Goal: Task Accomplishment & Management: Use online tool/utility

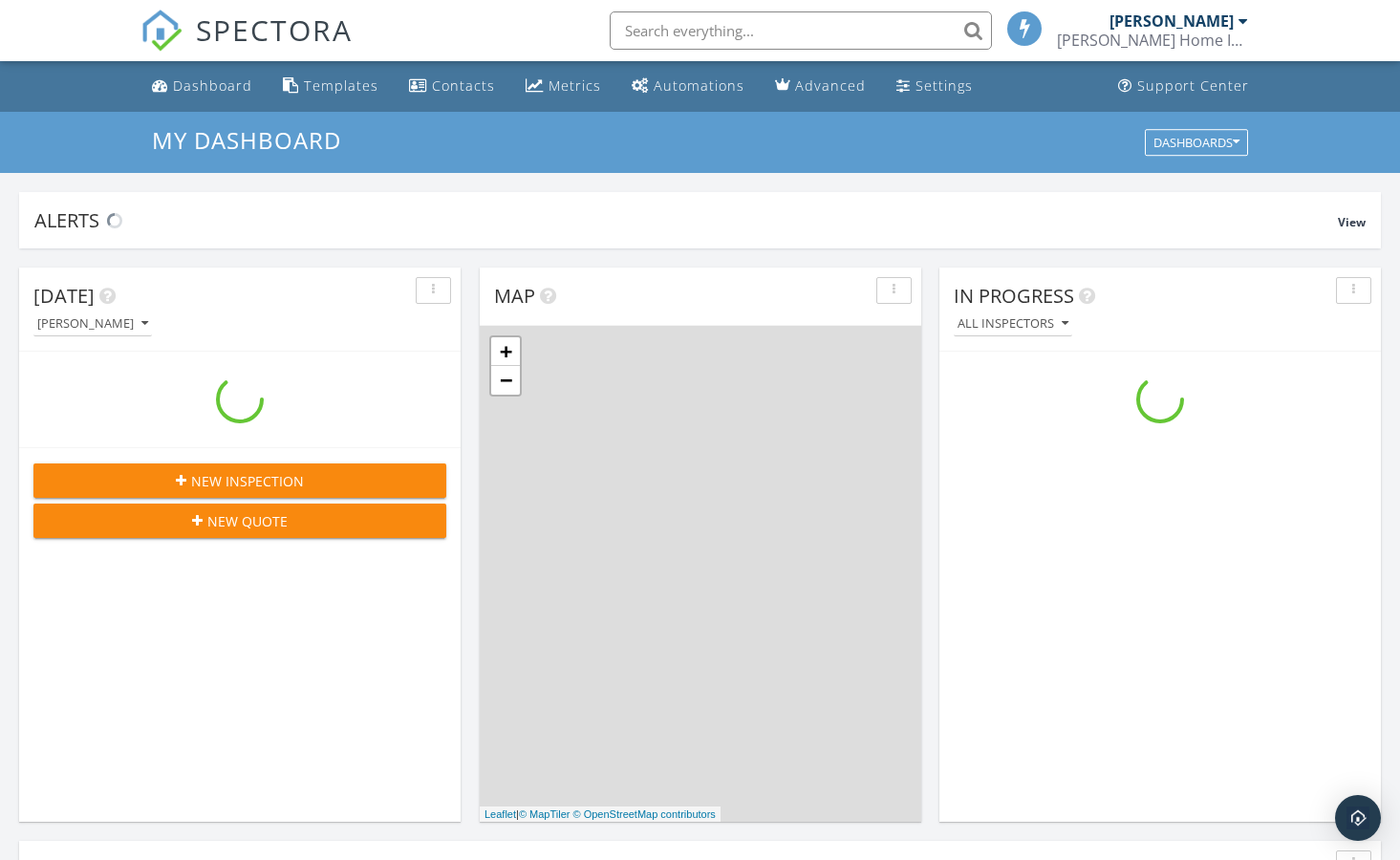
scroll to position [1739, 1401]
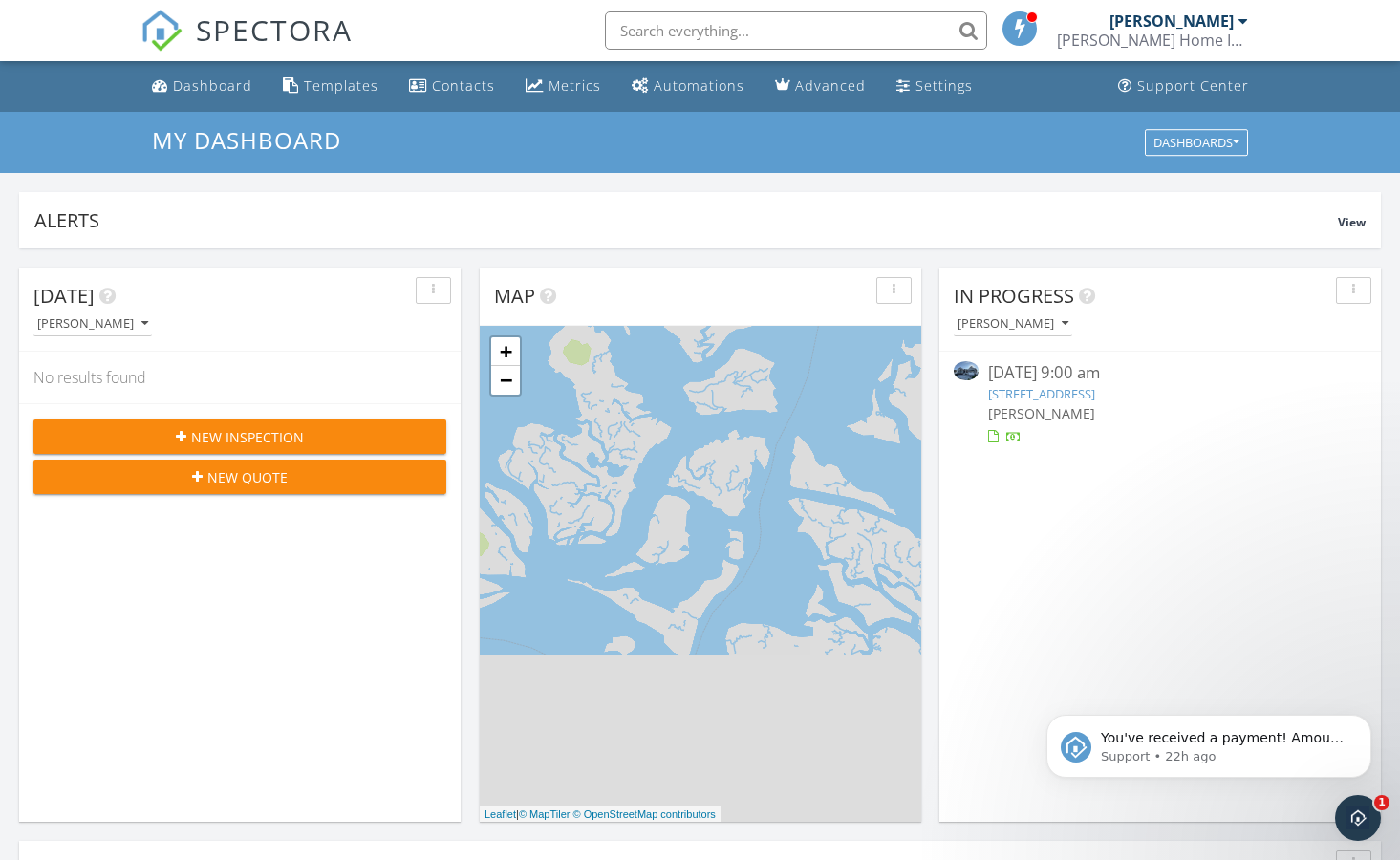
scroll to position [0, 0]
click at [1198, 746] on span "You've received a payment! Amount $649.68 Fee $18.17 Net $631.51 Transaction # …" at bounding box center [1222, 851] width 242 height 243
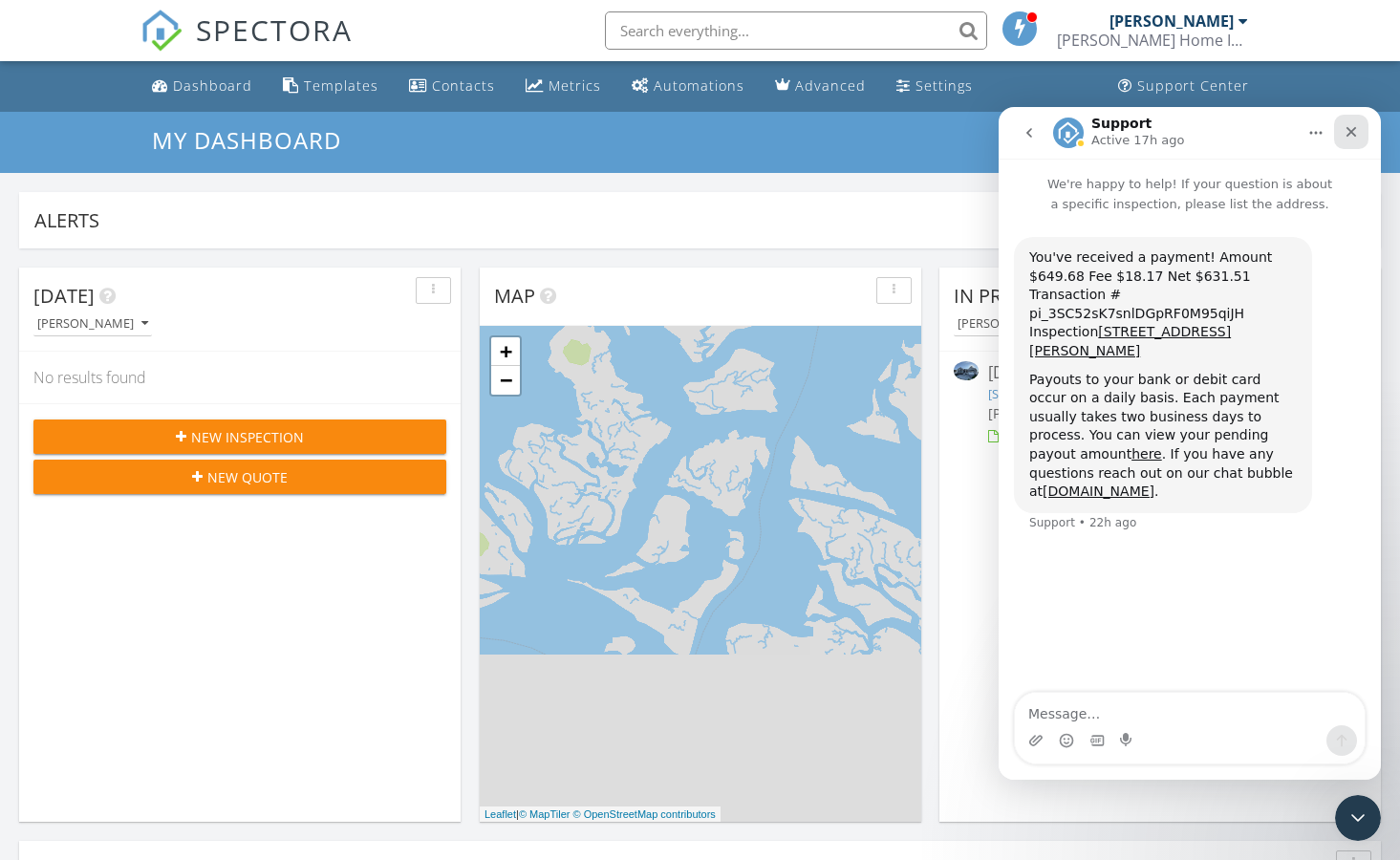
click at [1352, 128] on icon "Close" at bounding box center [1351, 132] width 15 height 15
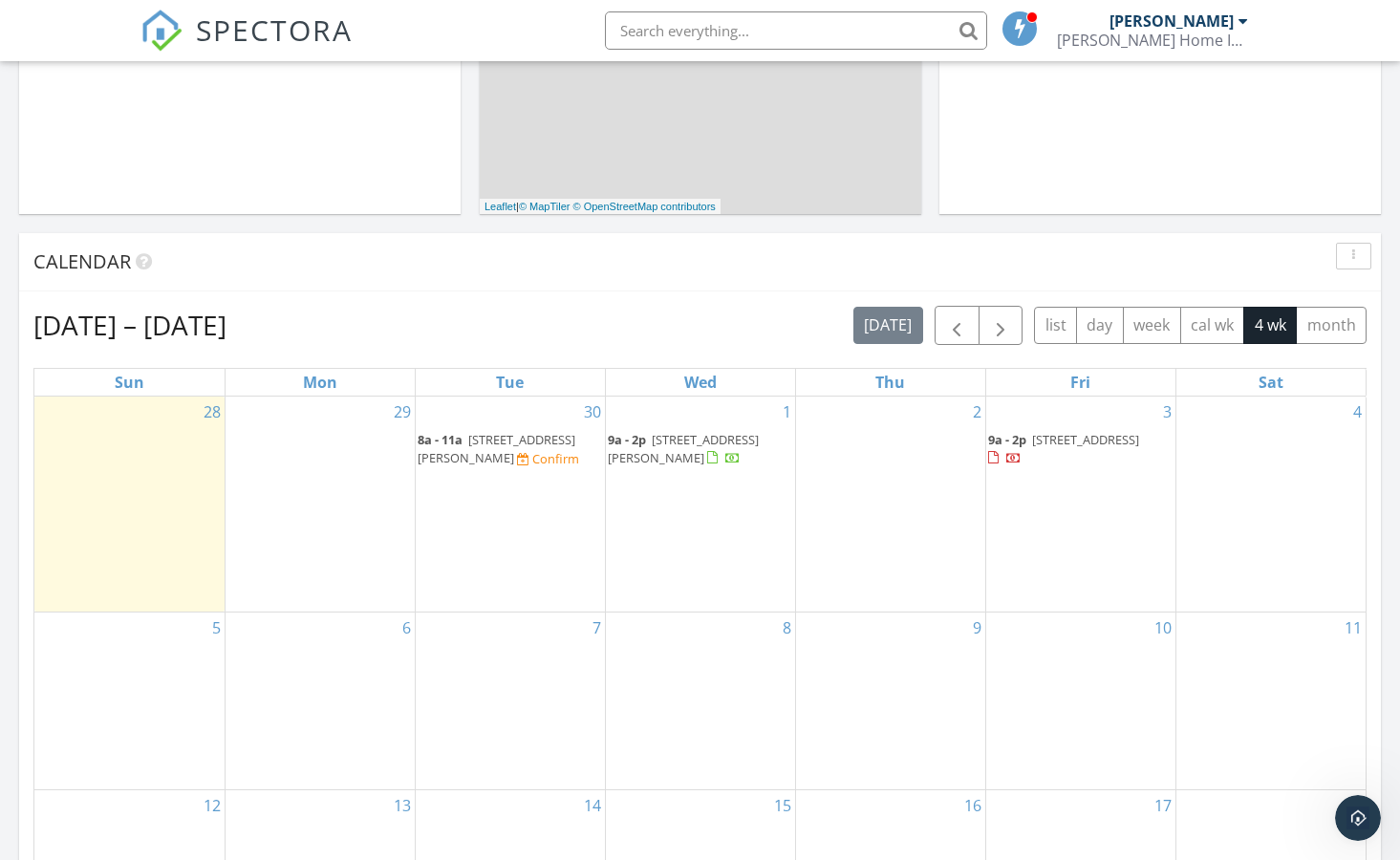
scroll to position [612, 0]
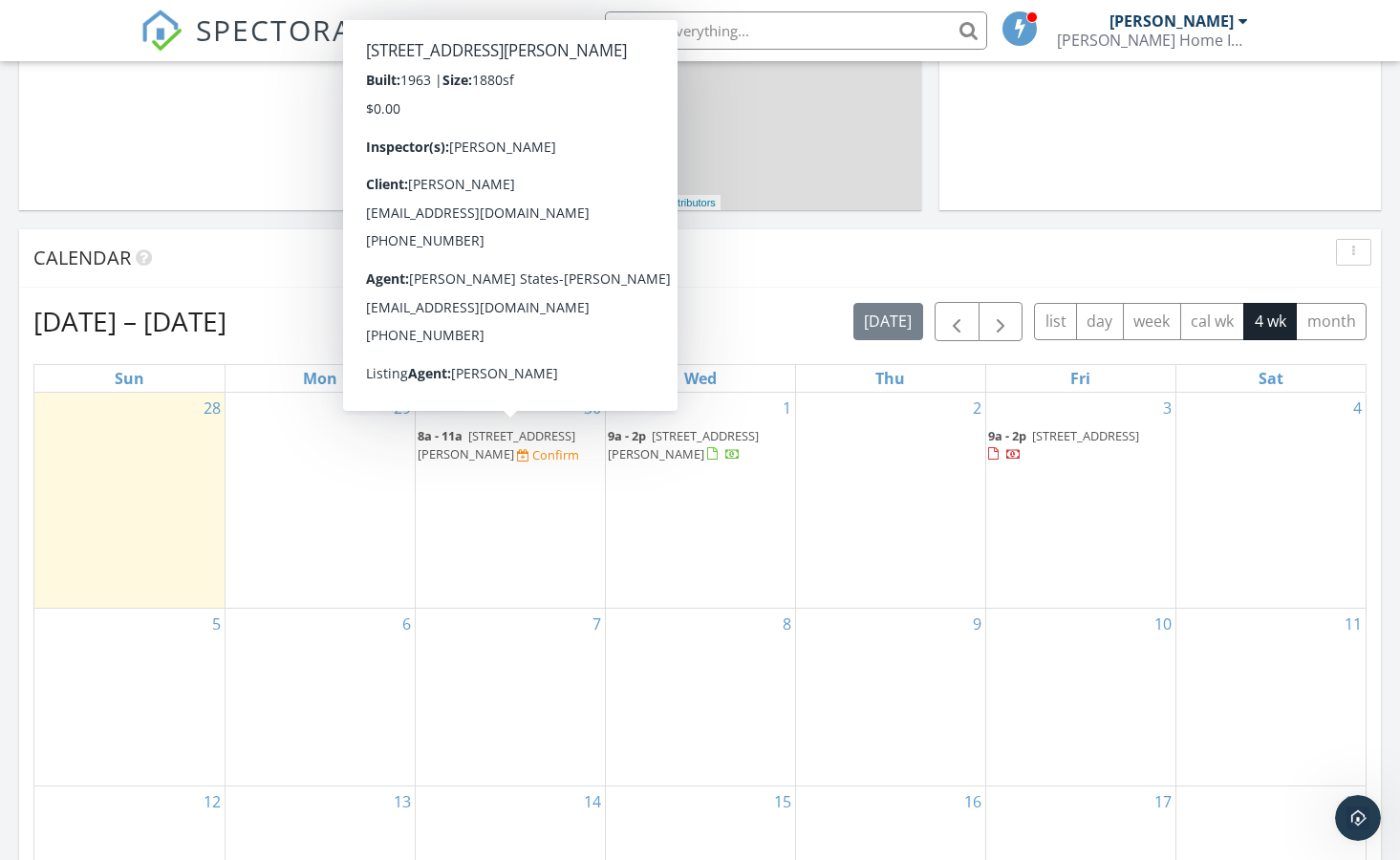
click at [503, 441] on span "107 Hudson Drive, Brigantine 08203" at bounding box center [496, 444] width 158 height 36
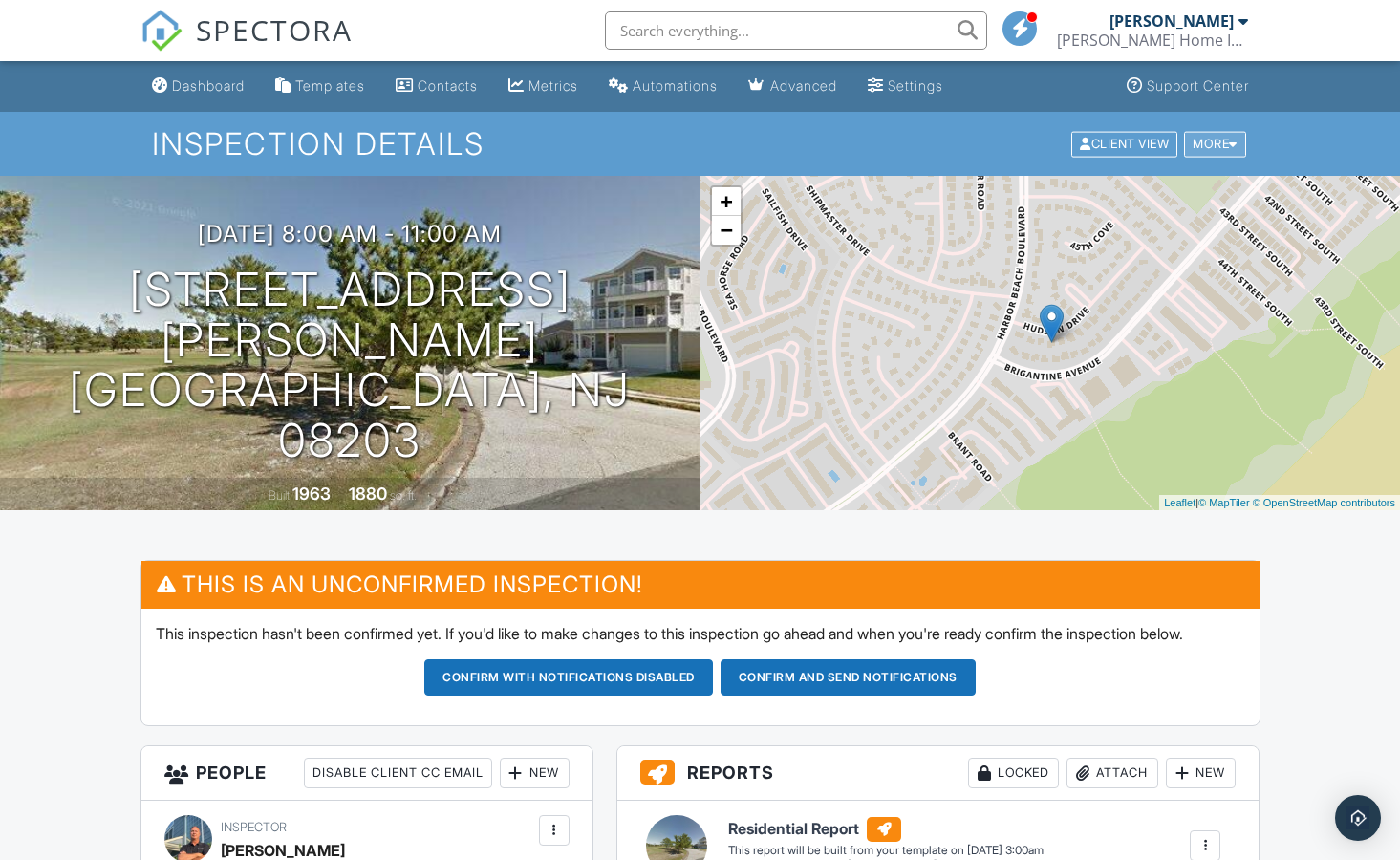
click at [1235, 141] on div at bounding box center [1233, 143] width 9 height 13
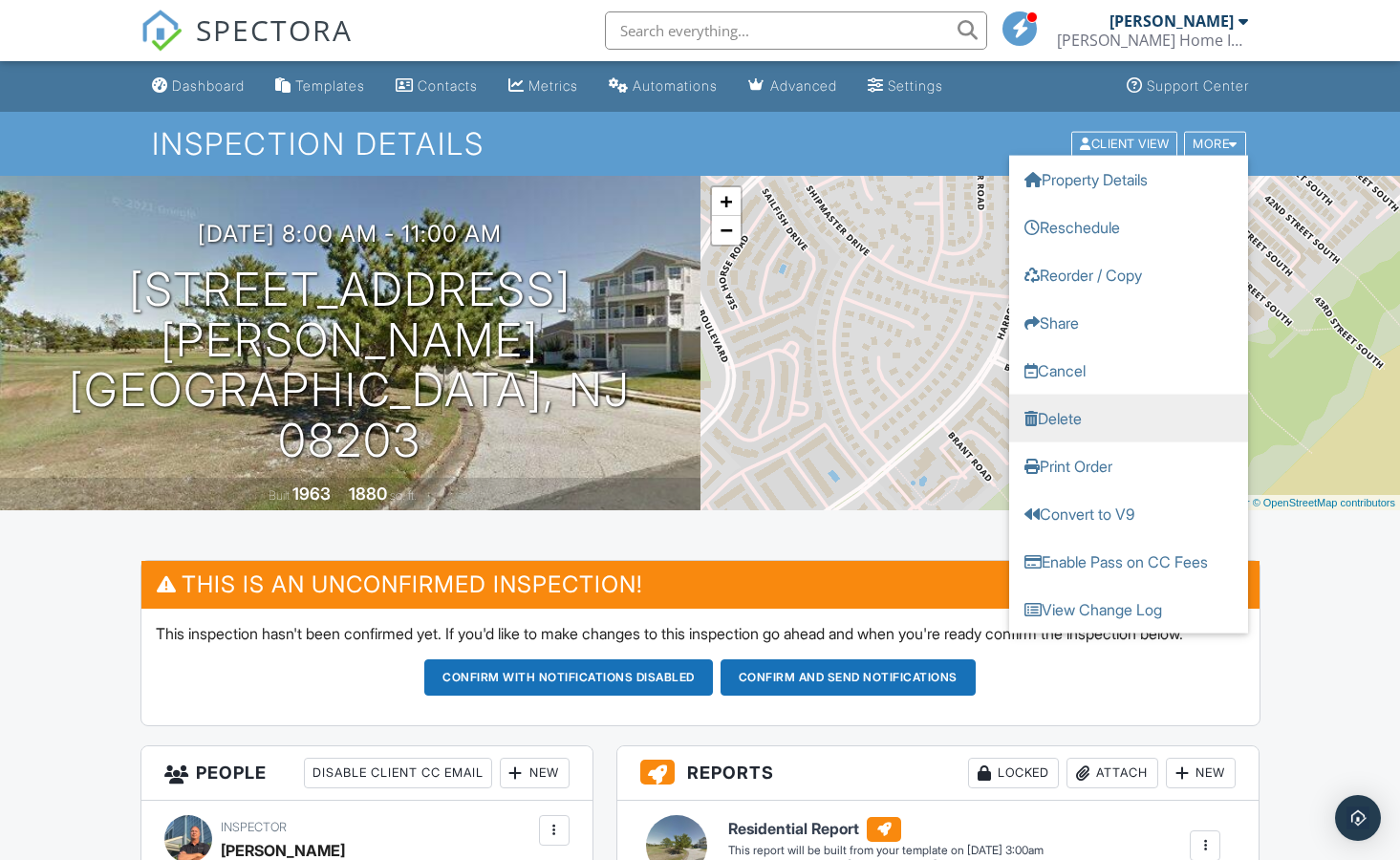
click at [1061, 414] on link "Delete" at bounding box center [1129, 417] width 239 height 48
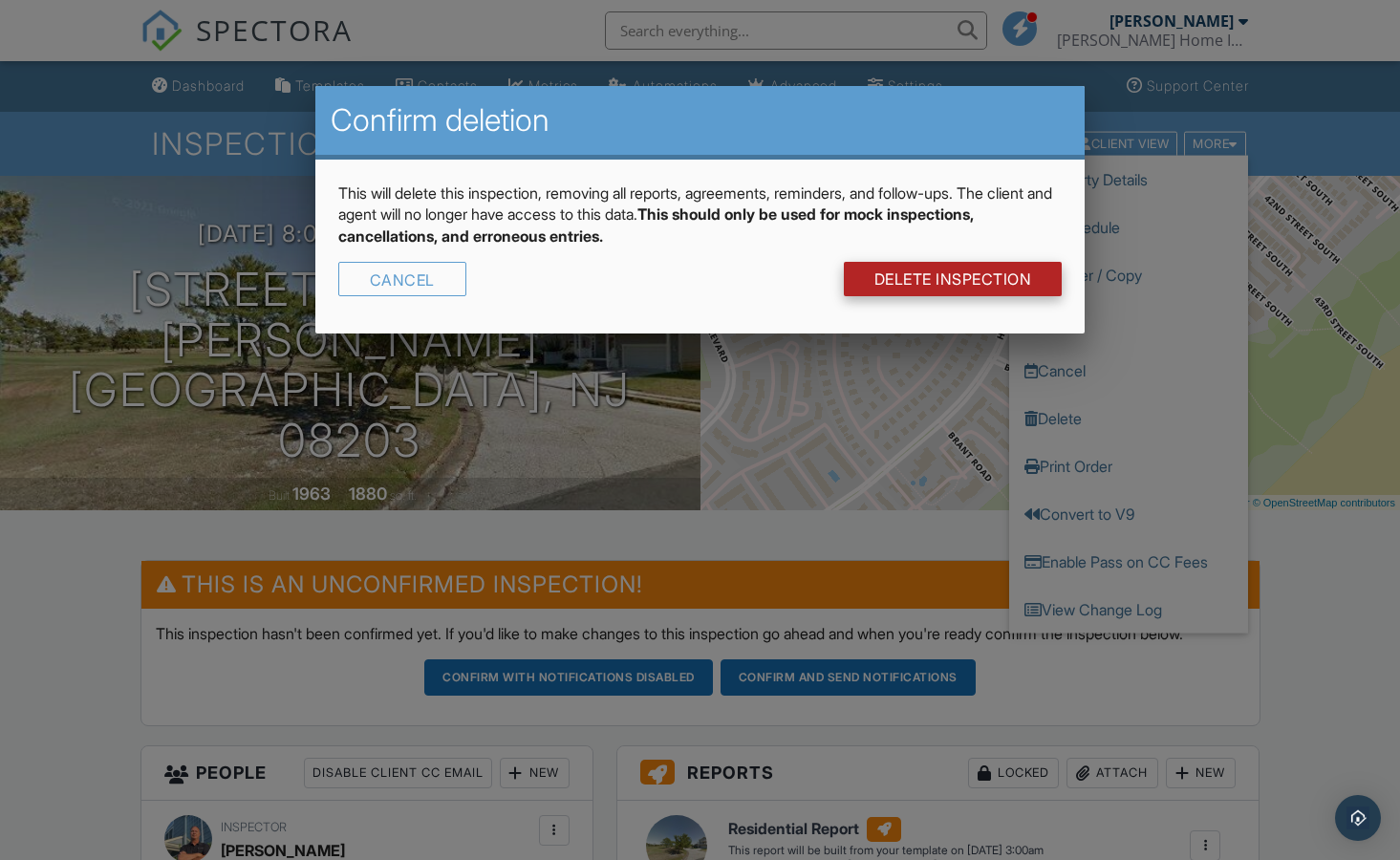
click at [963, 274] on link "DELETE Inspection" at bounding box center [953, 279] width 218 height 35
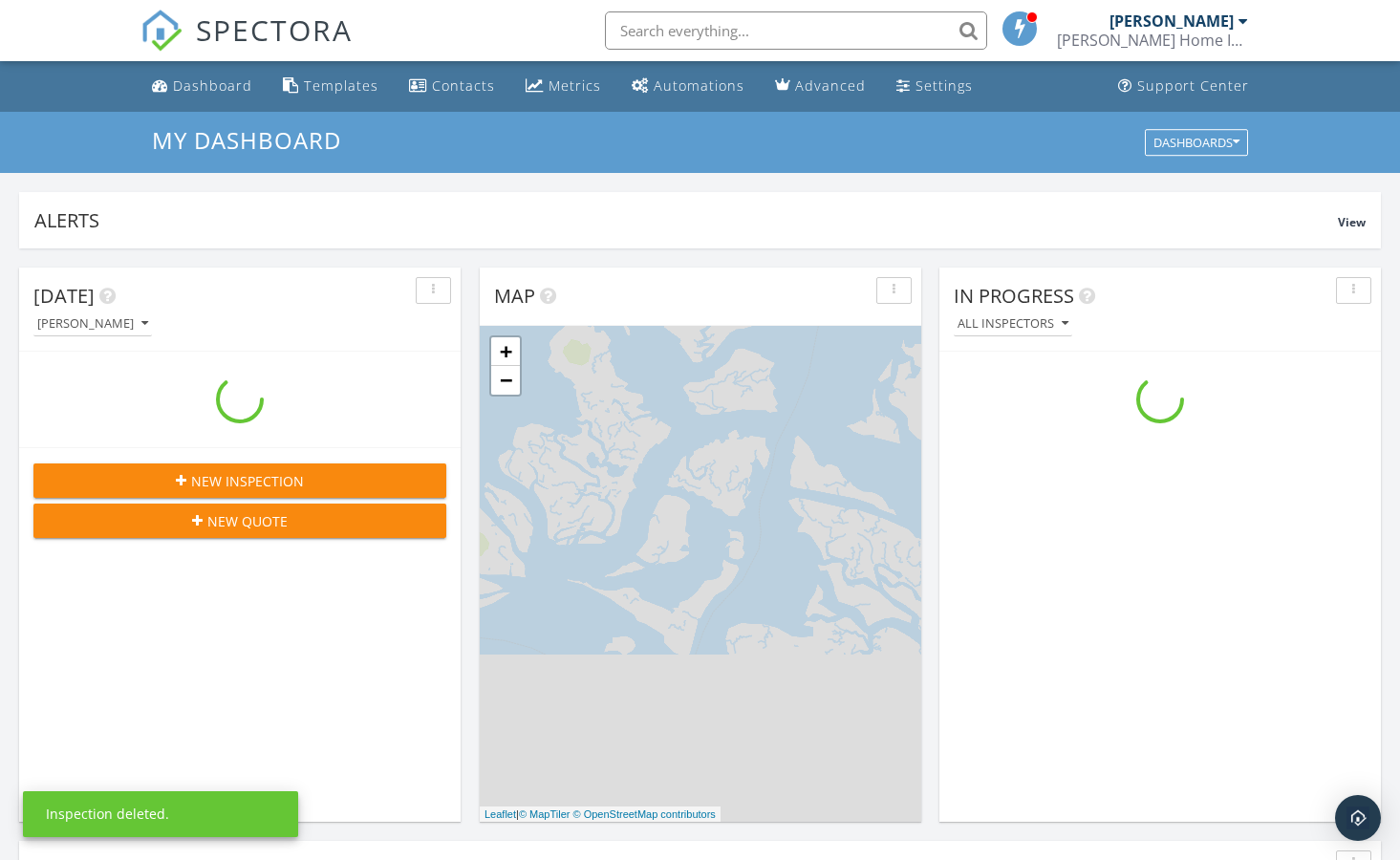
scroll to position [1739, 1401]
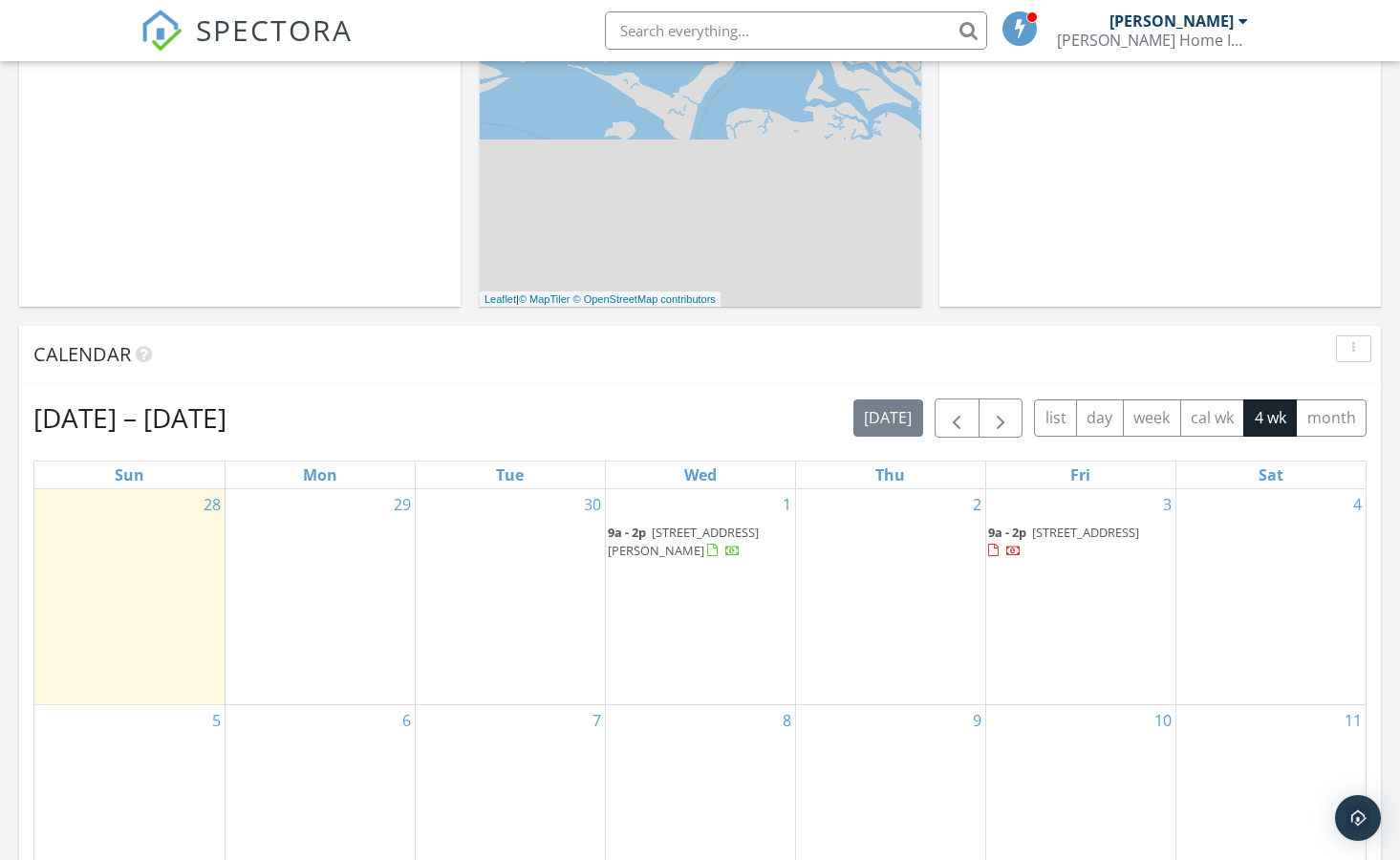
scroll to position [535, 0]
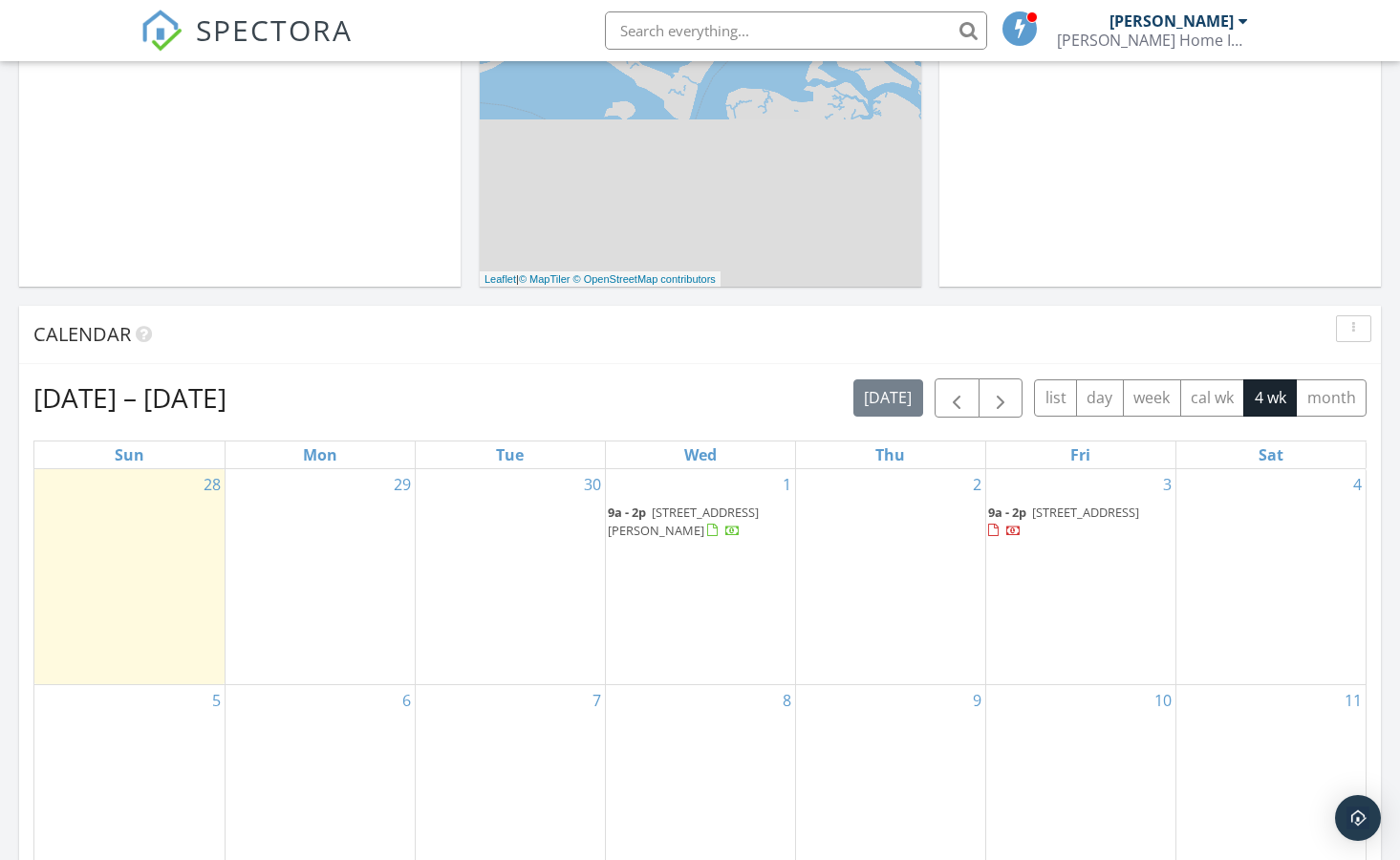
click at [1059, 516] on span "1905 Revere Blvd, Brigantine 08203" at bounding box center [1085, 512] width 107 height 17
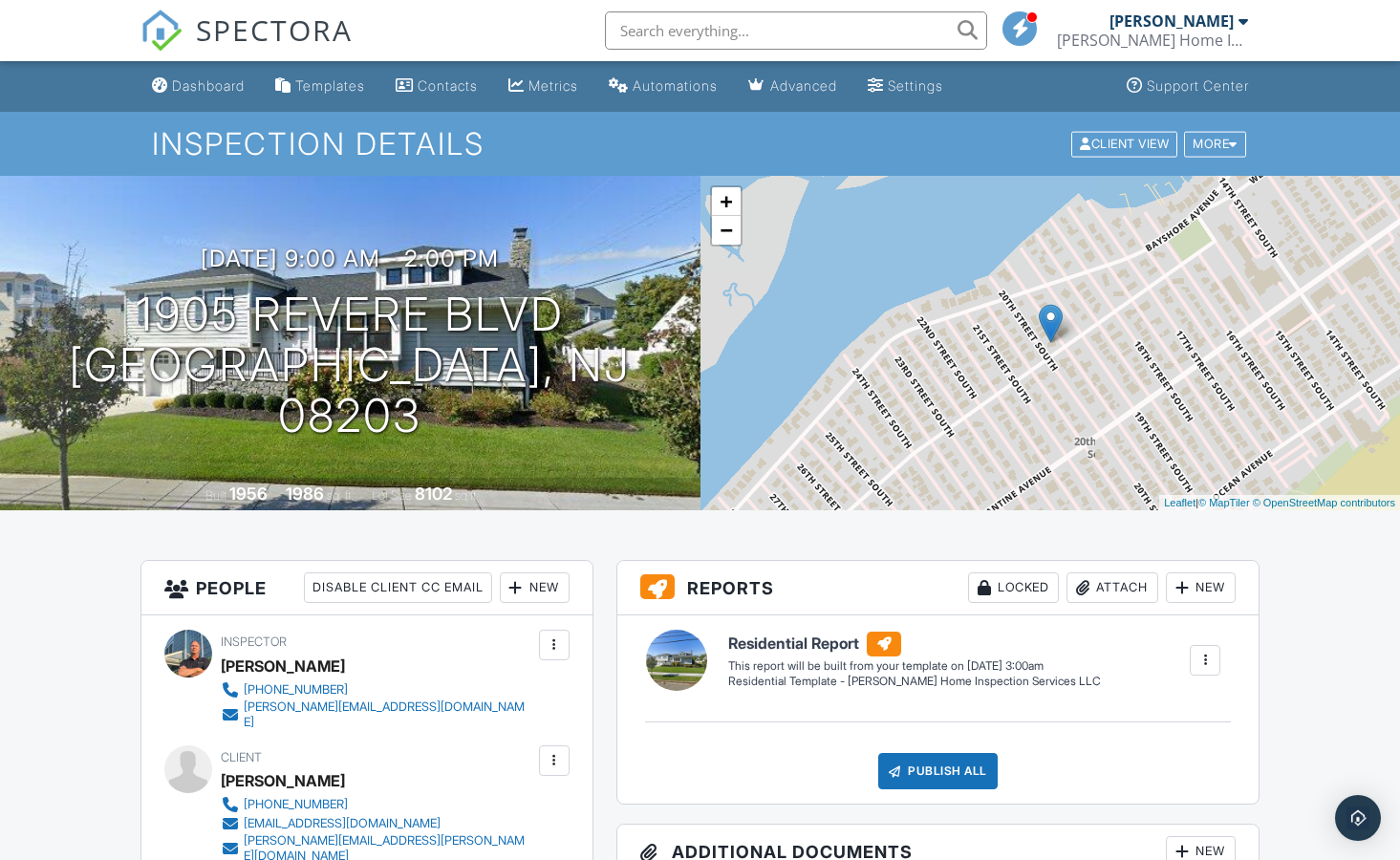
click at [1208, 653] on div at bounding box center [1205, 660] width 19 height 19
click at [1148, 708] on div "Build Now" at bounding box center [1166, 715] width 92 height 23
click at [780, 638] on h6 "Residential Report" at bounding box center [921, 643] width 385 height 25
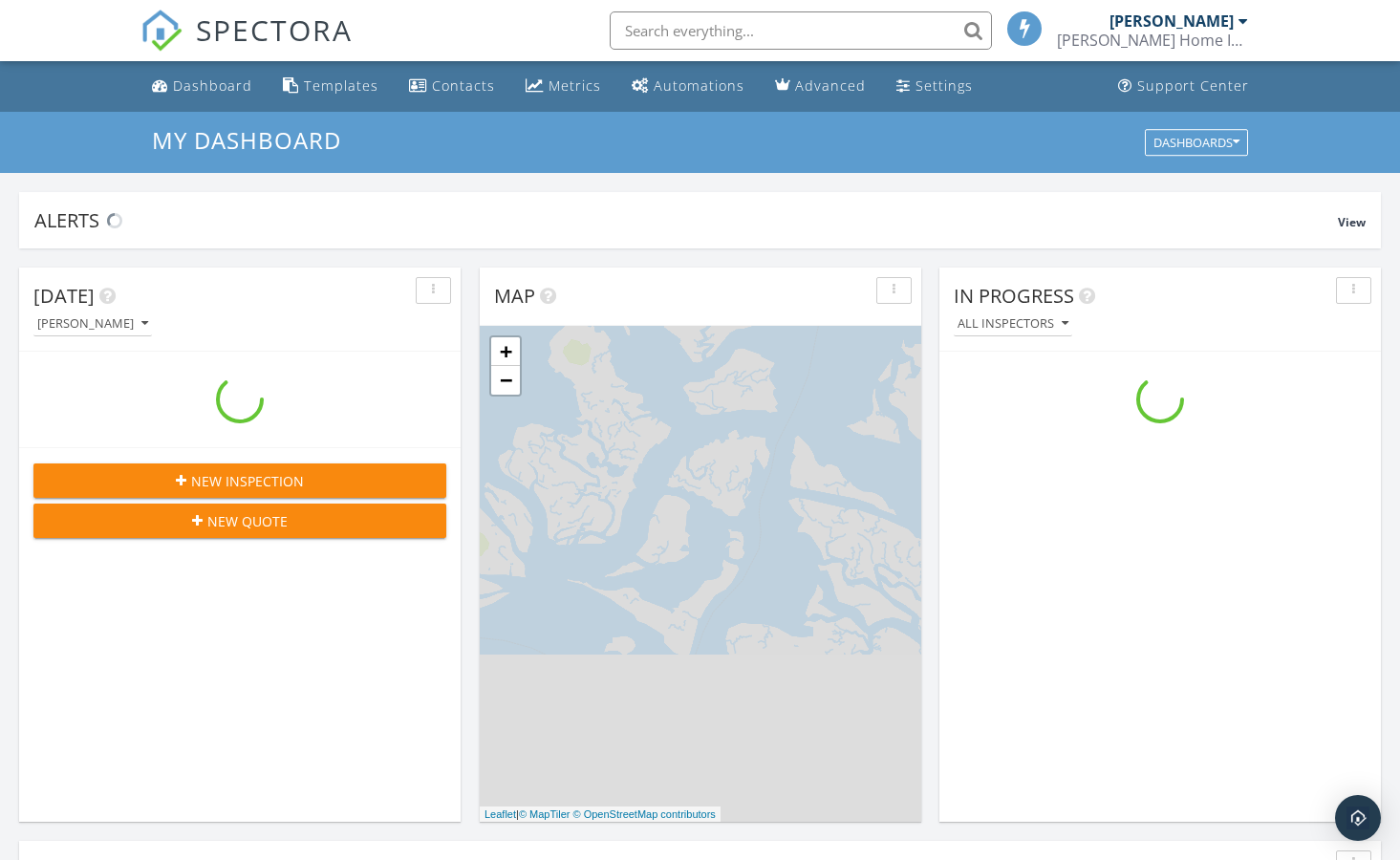
scroll to position [1739, 1401]
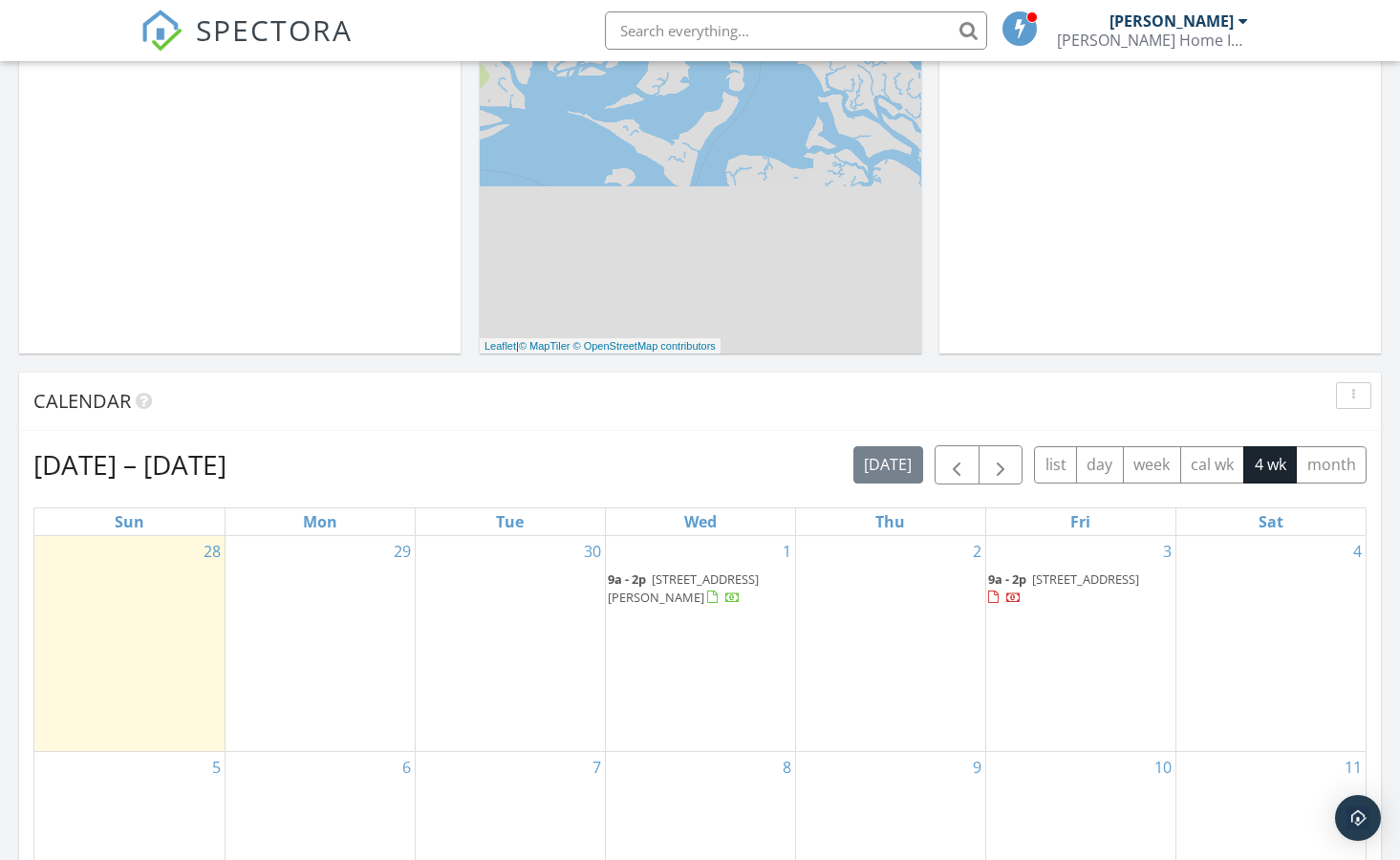
scroll to position [496, 0]
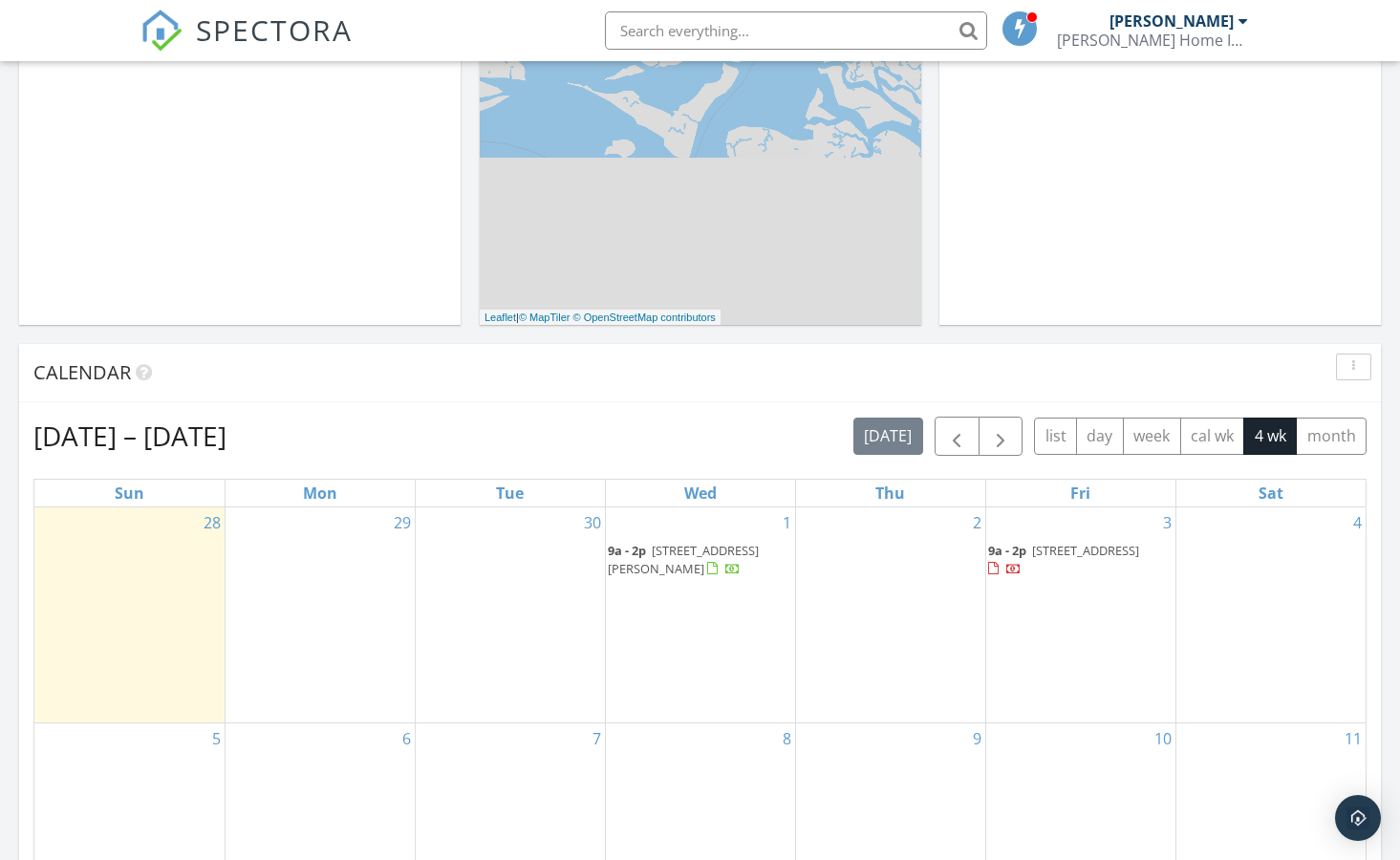
click at [677, 560] on span "107 Hudson Dr, Brigantine 08203" at bounding box center [683, 559] width 151 height 36
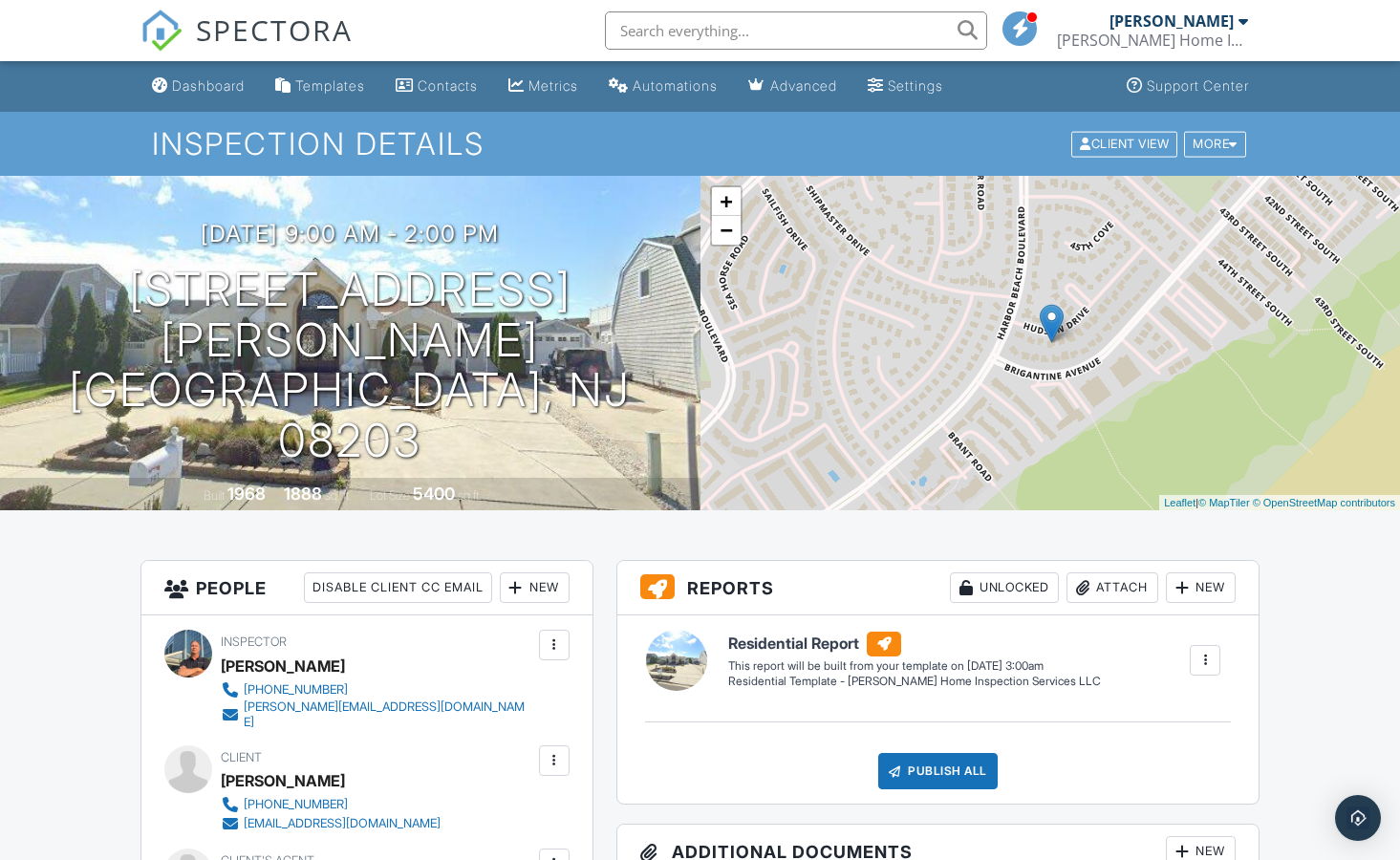
click at [1205, 658] on div at bounding box center [1205, 660] width 19 height 19
click at [1159, 711] on div "Build Now" at bounding box center [1166, 715] width 92 height 23
click at [765, 639] on h6 "Residential Report" at bounding box center [921, 643] width 385 height 25
